Goal: Information Seeking & Learning: Compare options

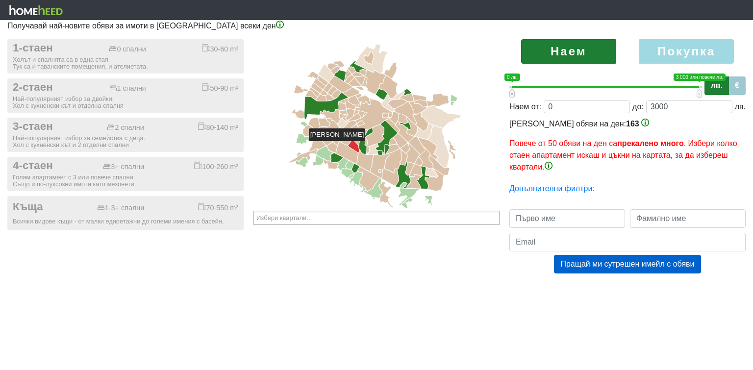
click at [354, 146] on icon at bounding box center [353, 146] width 11 height 13
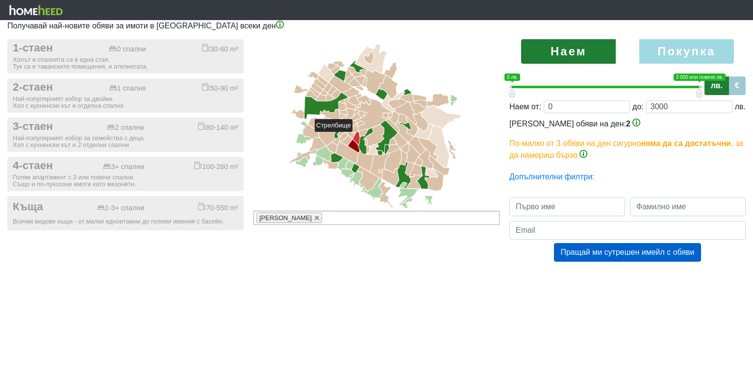
click at [357, 136] on icon at bounding box center [356, 138] width 7 height 13
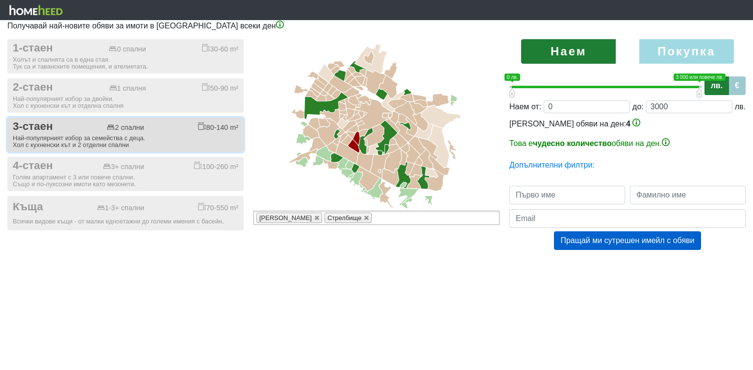
click at [75, 130] on div "3-стаен 2 спални 80-140 m²" at bounding box center [125, 126] width 225 height 13
checkbox input "true"
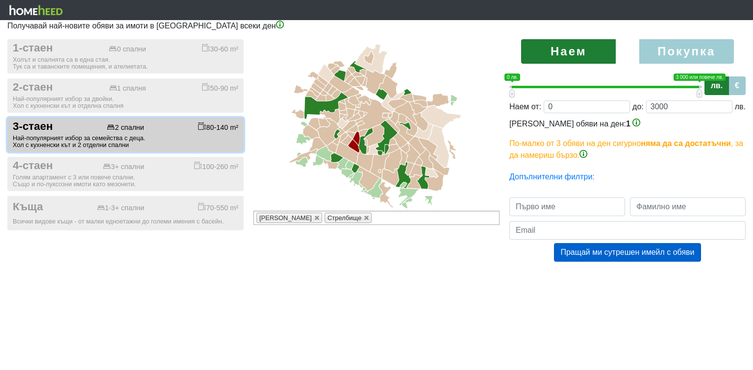
click at [683, 51] on label "Покупка" at bounding box center [686, 51] width 95 height 25
radio input "true"
type input "0;2000000"
type input "2000000"
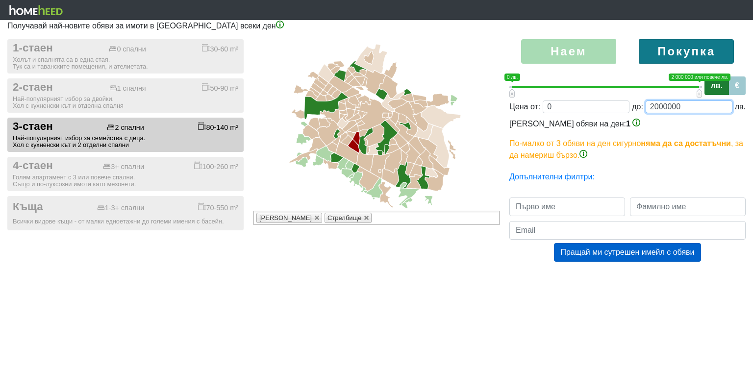
click at [662, 106] on input "2000000" at bounding box center [688, 106] width 87 height 13
drag, startPoint x: 662, startPoint y: 106, endPoint x: 654, endPoint y: 106, distance: 8.3
click at [654, 106] on input "2000000" at bounding box center [688, 106] width 87 height 13
type input "0;250000"
type input "250000"
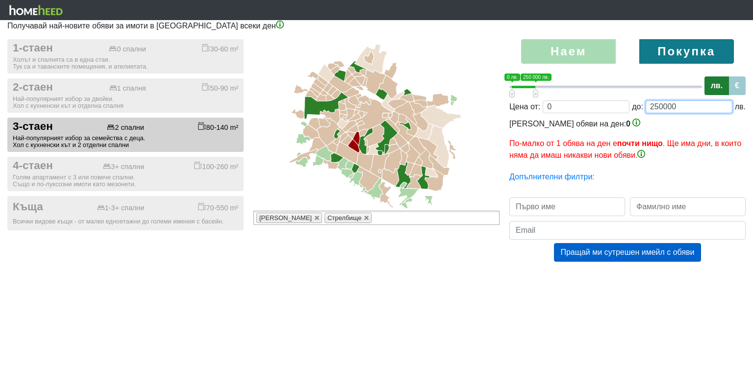
type input "0;2500000"
type input "2500000"
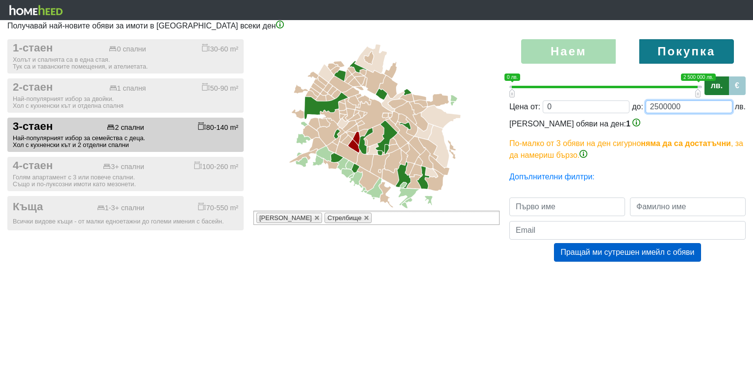
click at [680, 108] on input "2500000" at bounding box center [688, 106] width 87 height 13
type input "0;250000"
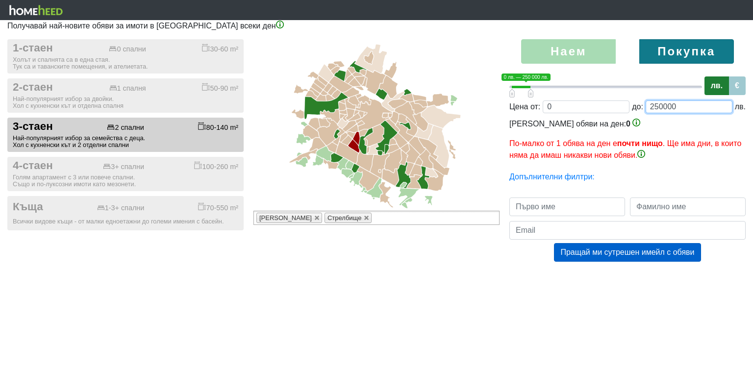
type input "250000"
click at [675, 54] on label "Покупка" at bounding box center [686, 51] width 95 height 25
click at [7, 39] on button "1-стаен 0 спални 30-60 m² Холът и спалнята са в една стая. Тук са и таванските …" at bounding box center [125, 56] width 236 height 34
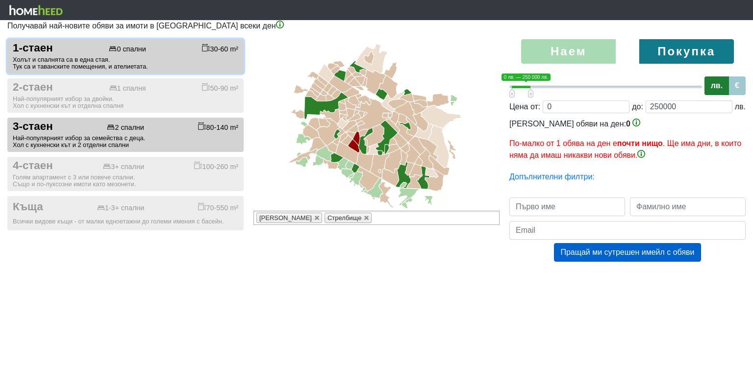
click at [7, 39] on button "1-стаен 0 спални 30-60 m² Холът и спалнята са в една стая. Тук са и таванските …" at bounding box center [125, 56] width 236 height 34
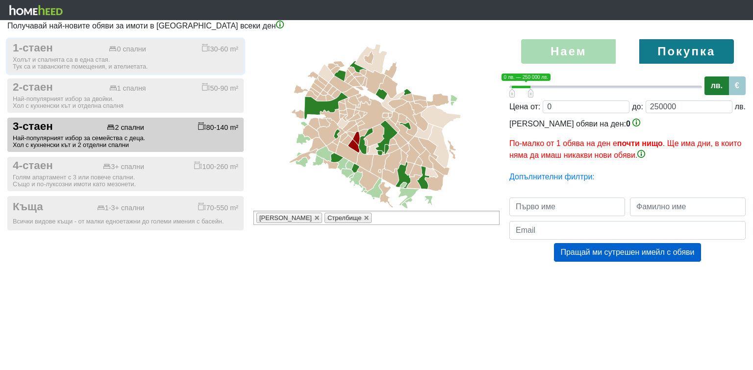
click at [7, 39] on button "1-стаен 0 спални 30-60 m² Холът и спалнята са в една стая. Тук са и таванските …" at bounding box center [125, 56] width 236 height 34
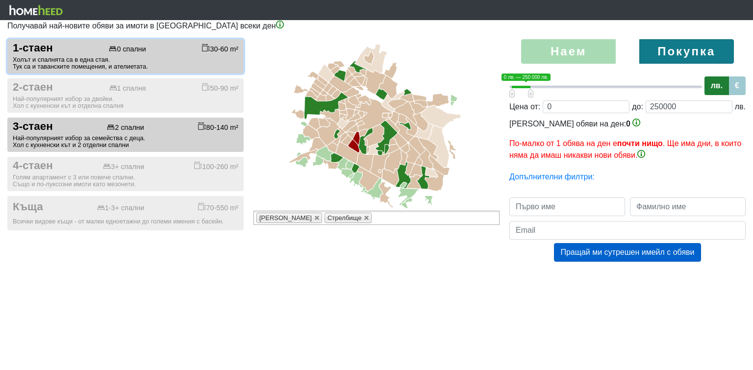
click at [7, 39] on button "1-стаен 0 спални 30-60 m² Холът и спалнята са в една стая. Тук са и таванските …" at bounding box center [125, 56] width 236 height 34
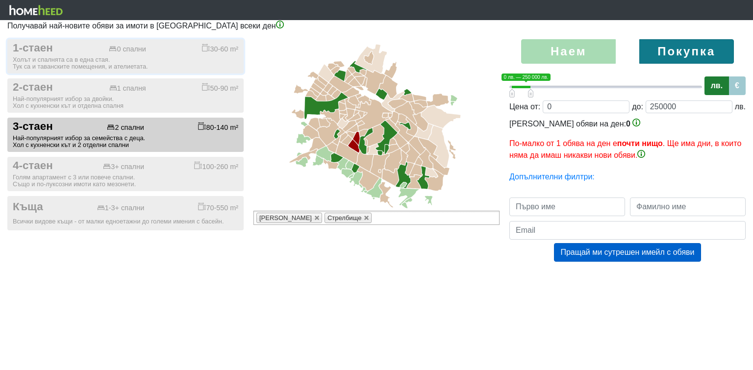
click at [7, 39] on button "1-стаен 0 спални 30-60 m² Холът и спалнята са в една стая. Тук са и таванските …" at bounding box center [125, 56] width 236 height 34
checkbox input "true"
